Goal: Transaction & Acquisition: Purchase product/service

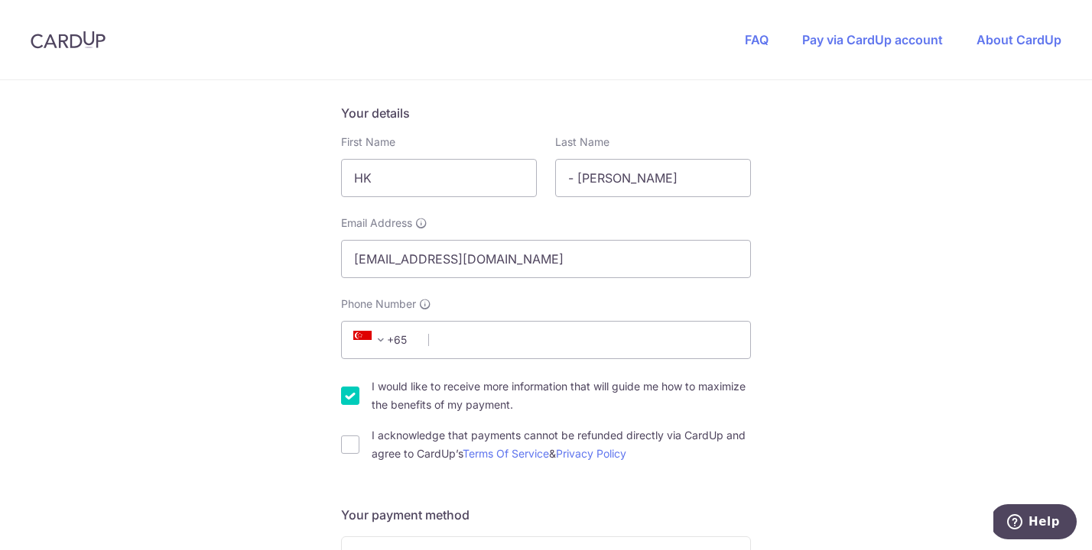
scroll to position [245, 0]
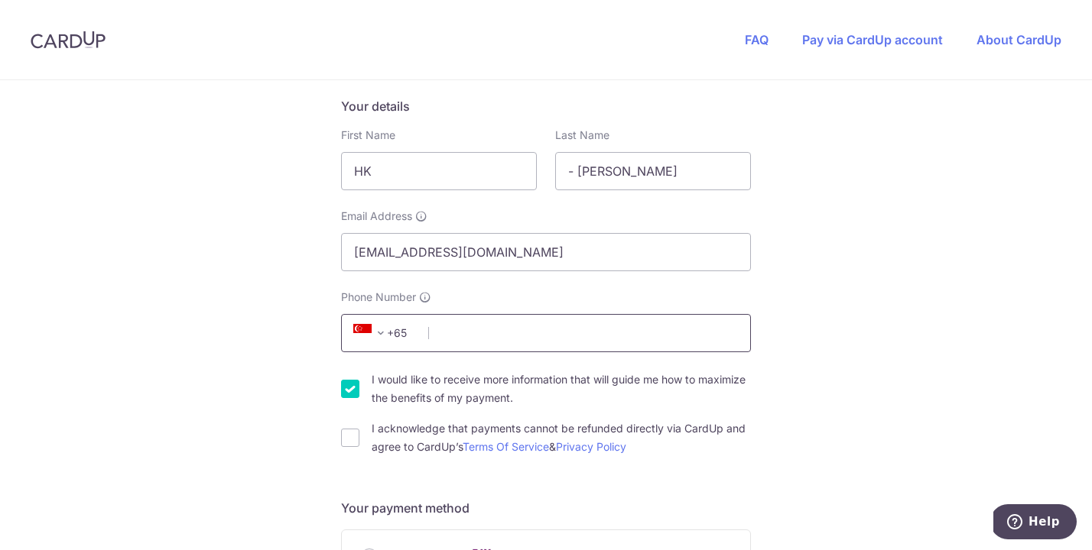
click at [524, 335] on input "Phone Number" at bounding box center [546, 333] width 410 height 38
type input "84217616"
click at [346, 440] on input "I acknowledge that payments cannot be refunded directly via CardUp and agree to…" at bounding box center [350, 438] width 18 height 18
checkbox input "true"
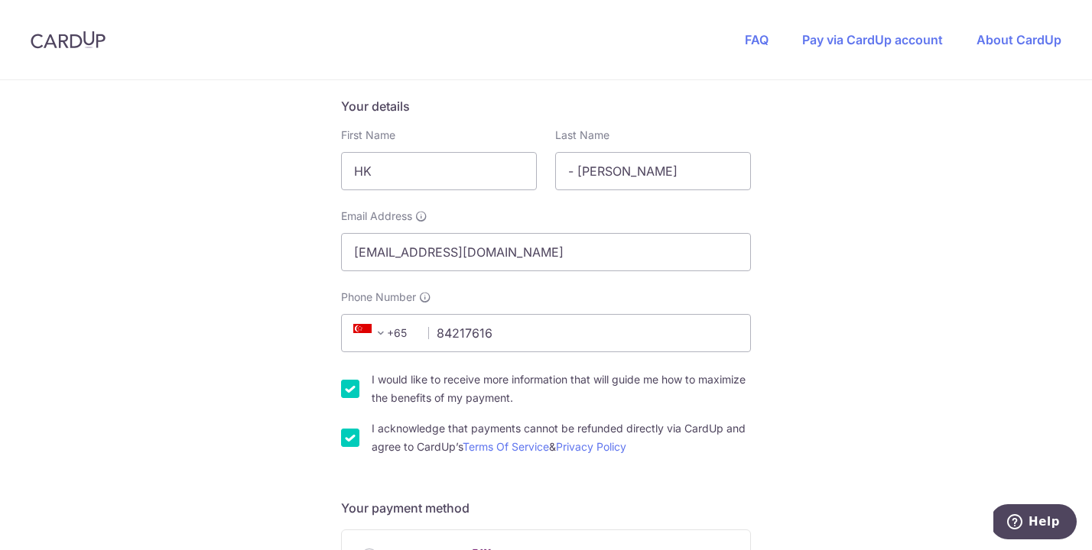
click at [353, 384] on input "I would like to receive more information that will guide me how to maximize the…" at bounding box center [350, 389] width 18 height 18
checkbox input "false"
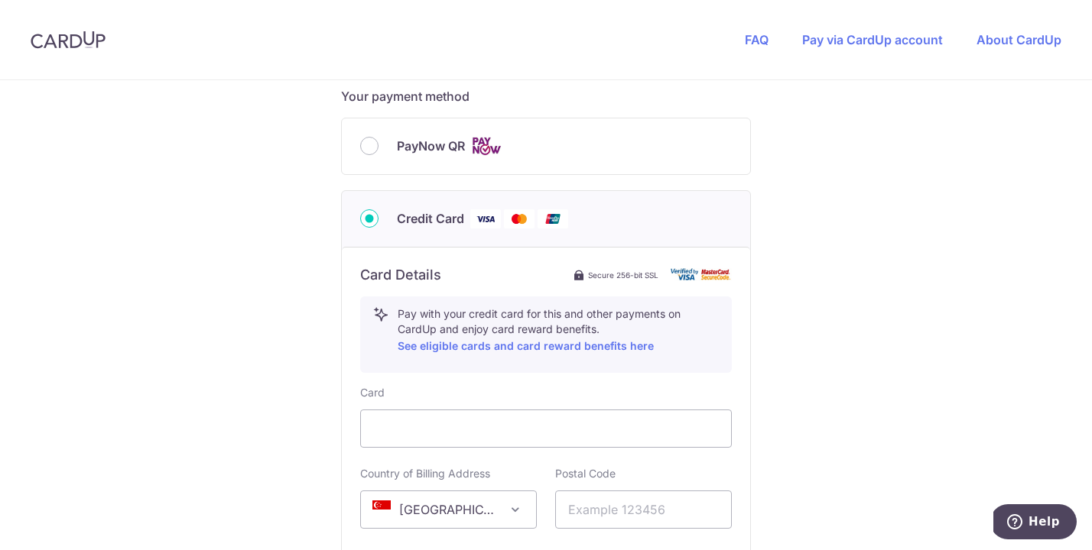
scroll to position [657, 0]
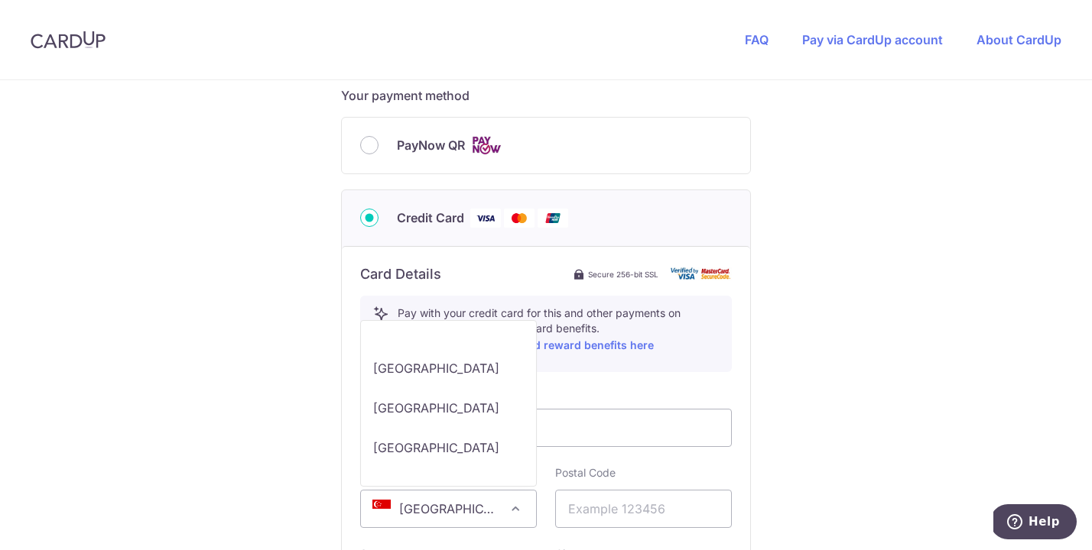
click at [514, 515] on span at bounding box center [515, 509] width 18 height 18
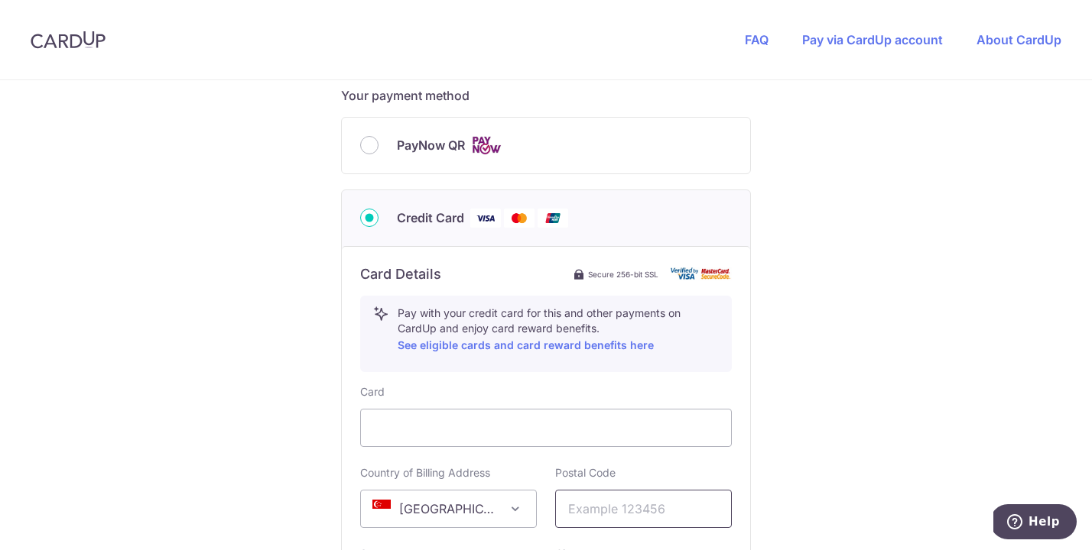
click at [641, 501] on input "text" at bounding box center [643, 509] width 177 height 38
type input "599976"
click at [839, 361] on div "You are paying Sureclean Pte Ltd Sureclean Pte Ltd uses CardUp to accept paymen…" at bounding box center [546, 169] width 1092 height 1492
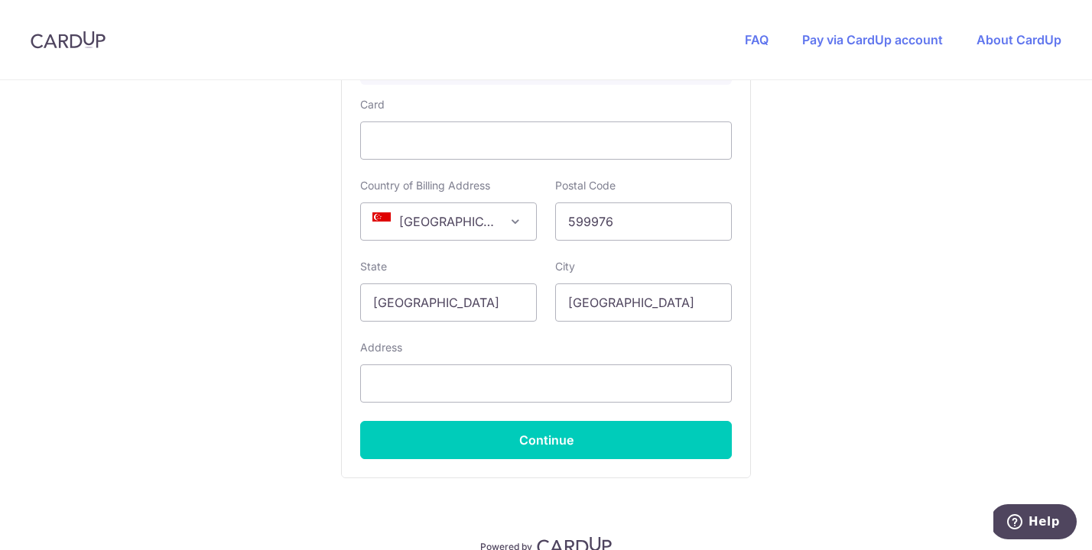
scroll to position [956, 0]
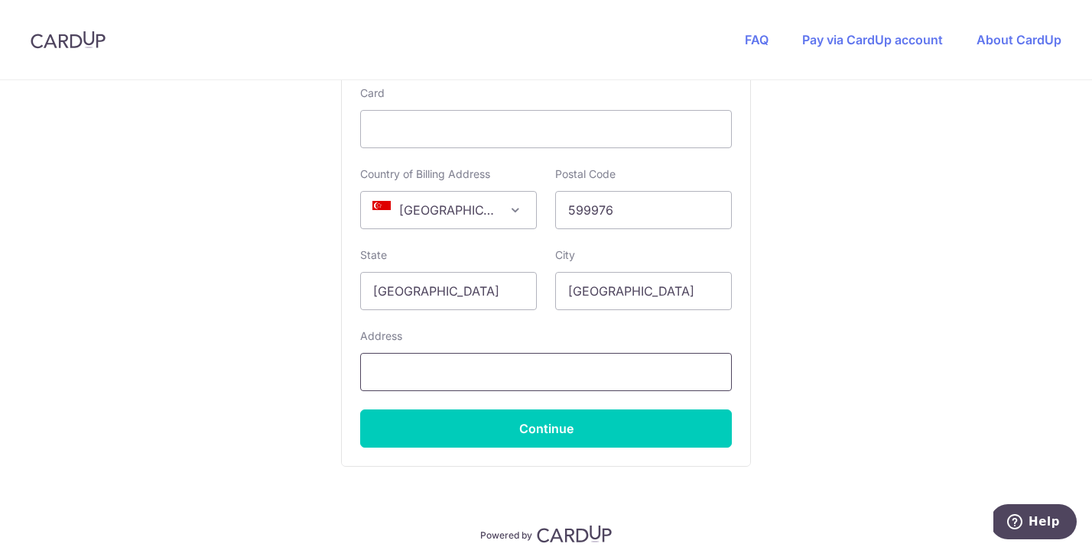
click at [512, 366] on input "text" at bounding box center [546, 372] width 372 height 38
type input "[STREET_ADDRESS]"
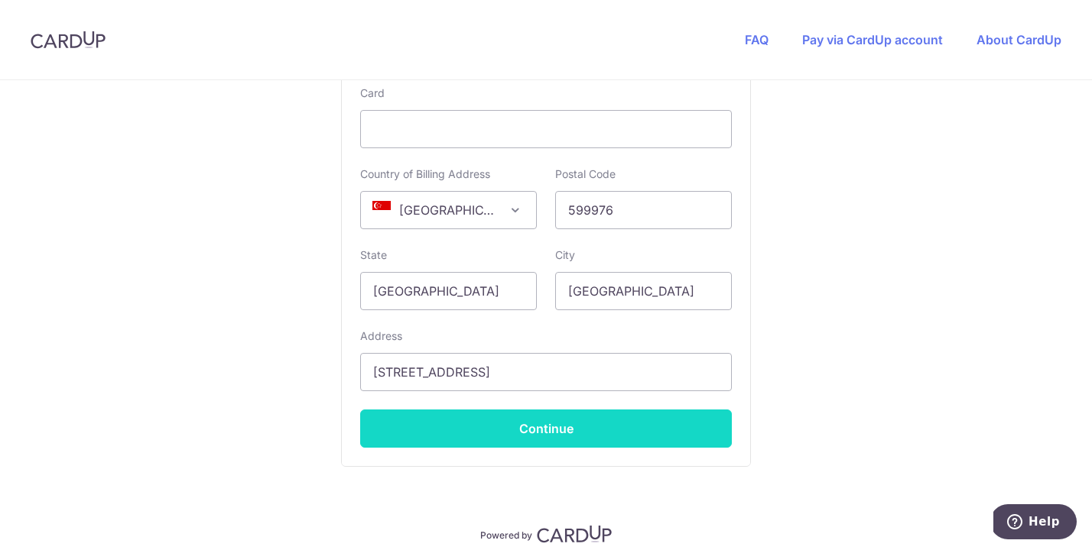
click at [526, 430] on button "Continue" at bounding box center [546, 429] width 372 height 38
type input "**** 6815"
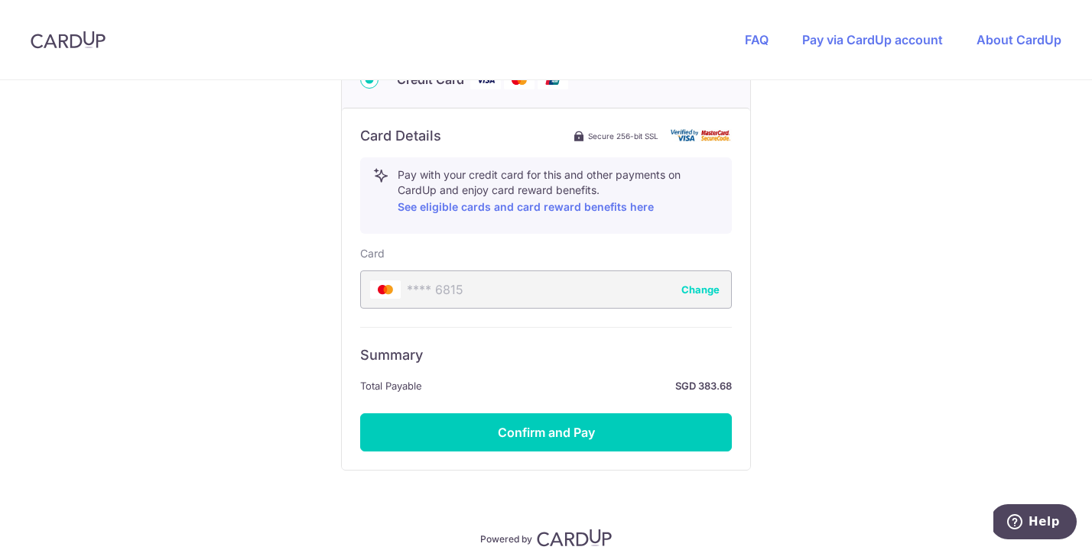
scroll to position [810, 0]
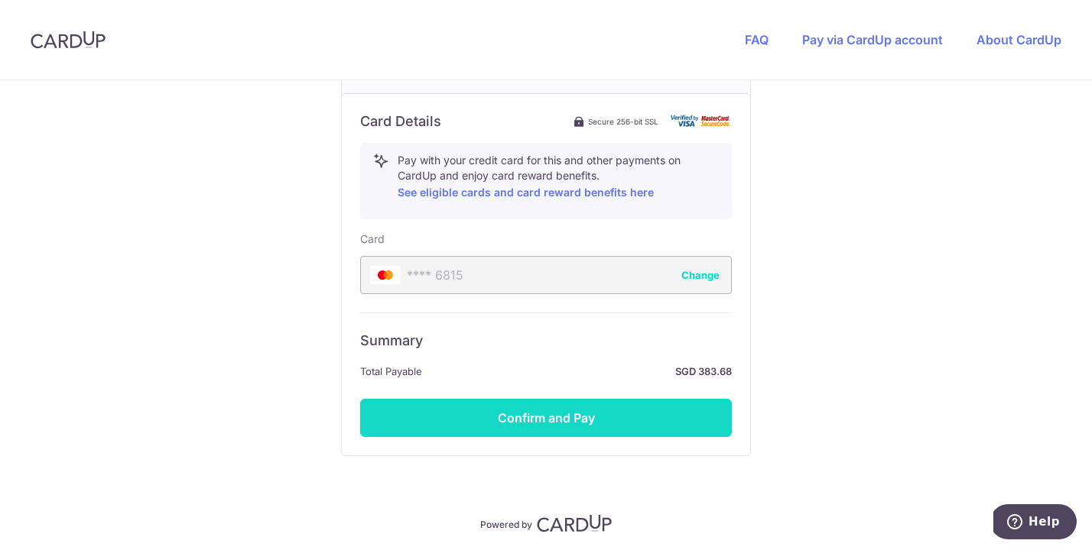
click at [530, 410] on button "Confirm and Pay" at bounding box center [546, 418] width 372 height 38
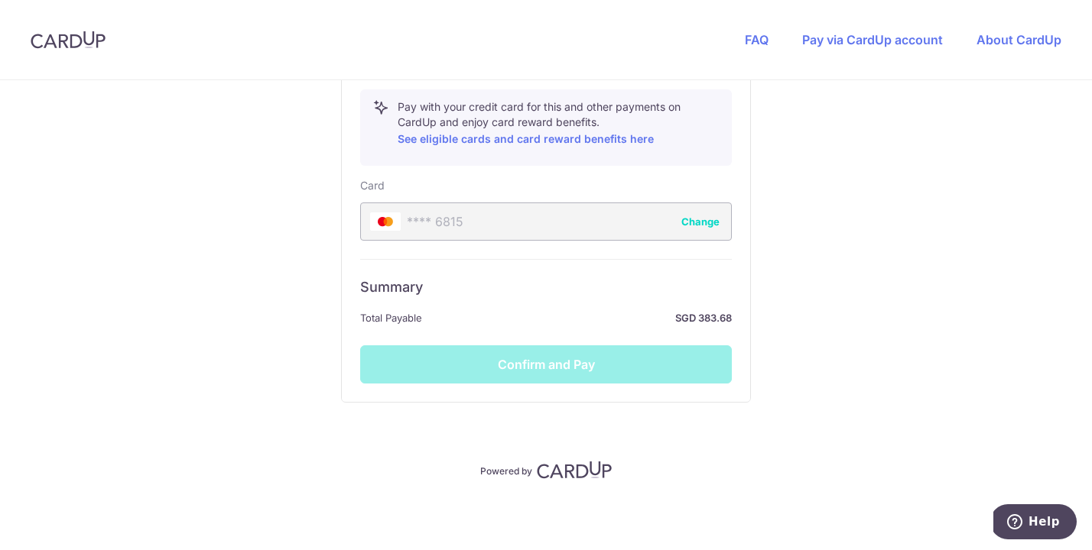
scroll to position [864, 0]
click at [532, 366] on div "Summary Total Payable SGD 383.68 Confirm and Pay" at bounding box center [546, 321] width 372 height 125
